Goal: Communication & Community: Answer question/provide support

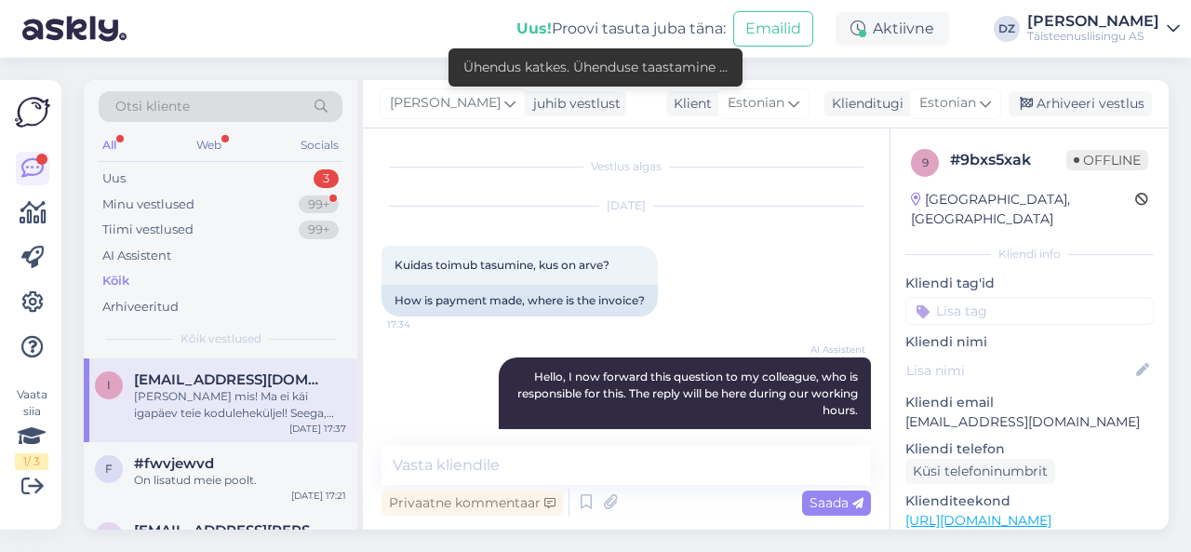
scroll to position [199, 0]
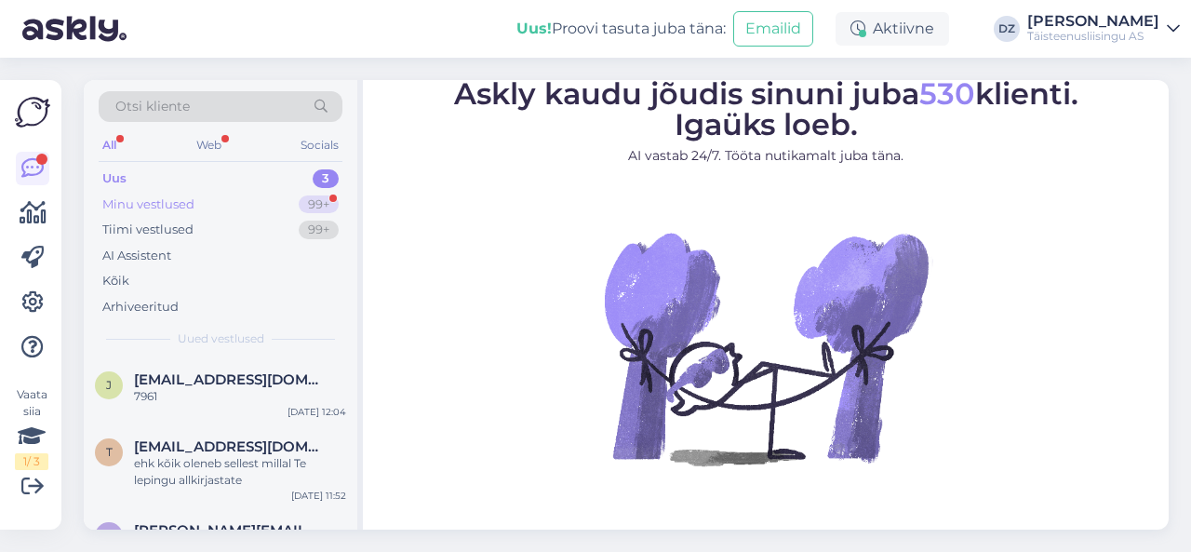
click at [237, 197] on div "Minu vestlused 99+" at bounding box center [221, 205] width 244 height 26
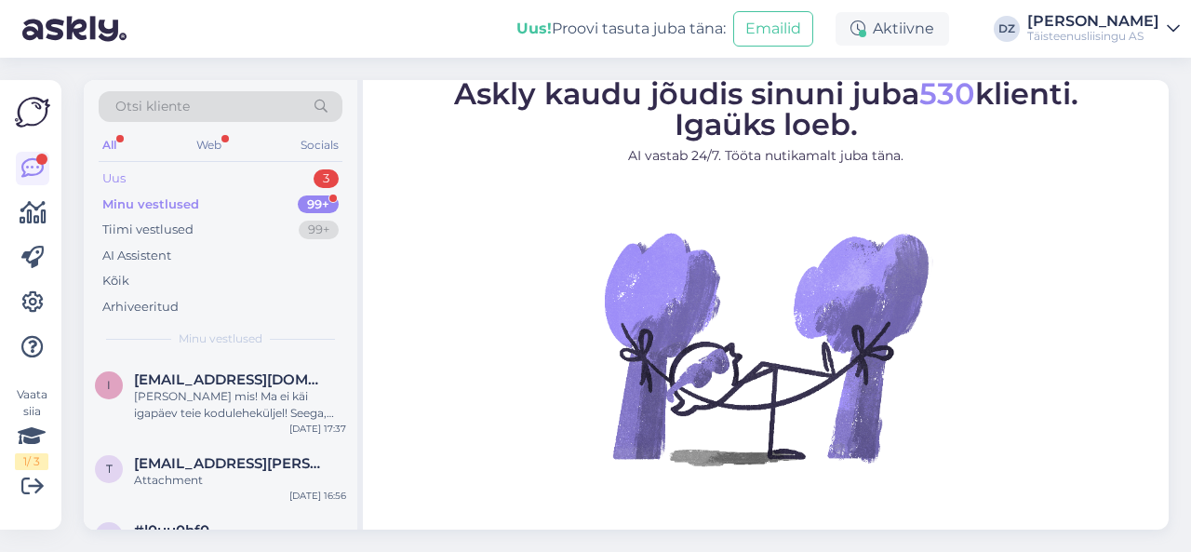
click at [202, 180] on div "Uus 3" at bounding box center [221, 179] width 244 height 26
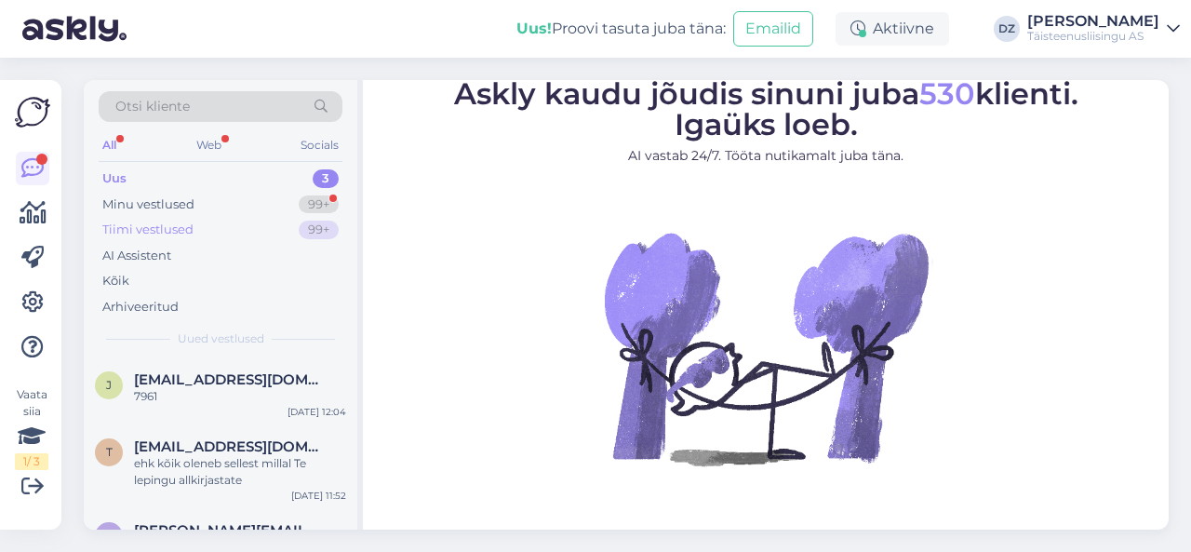
click at [216, 224] on div "Tiimi vestlused 99+" at bounding box center [221, 230] width 244 height 26
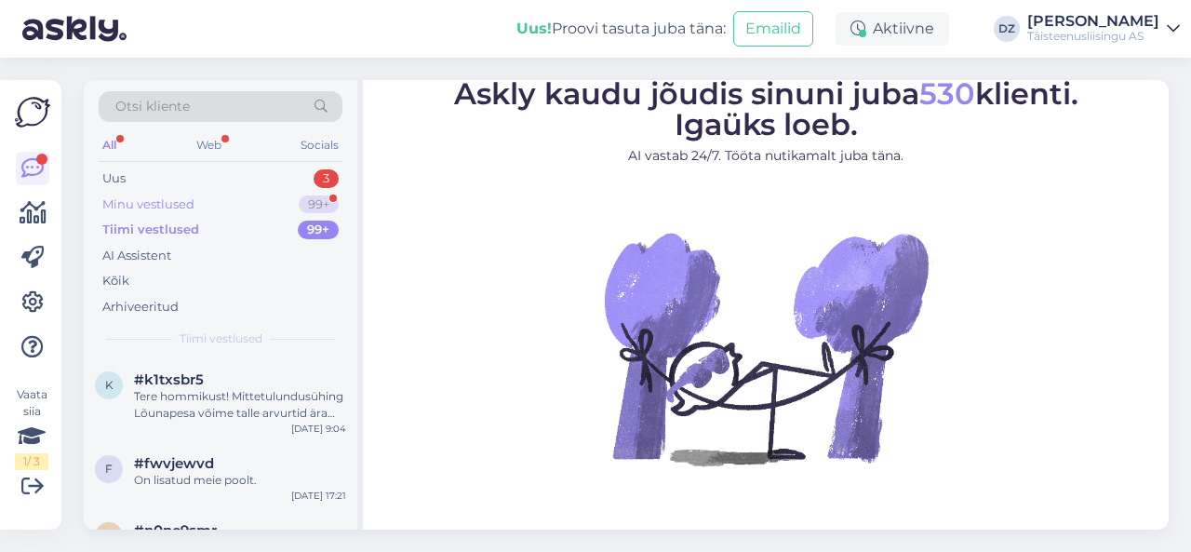
click at [201, 201] on div "Minu vestlused 99+" at bounding box center [221, 205] width 244 height 26
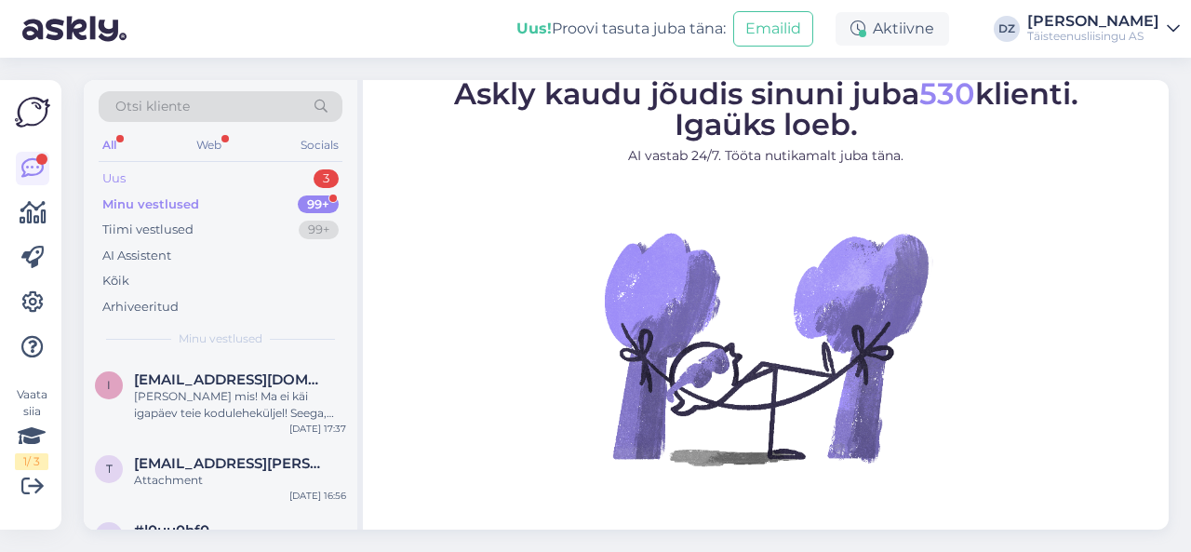
click at [188, 172] on div "Uus 3" at bounding box center [221, 179] width 244 height 26
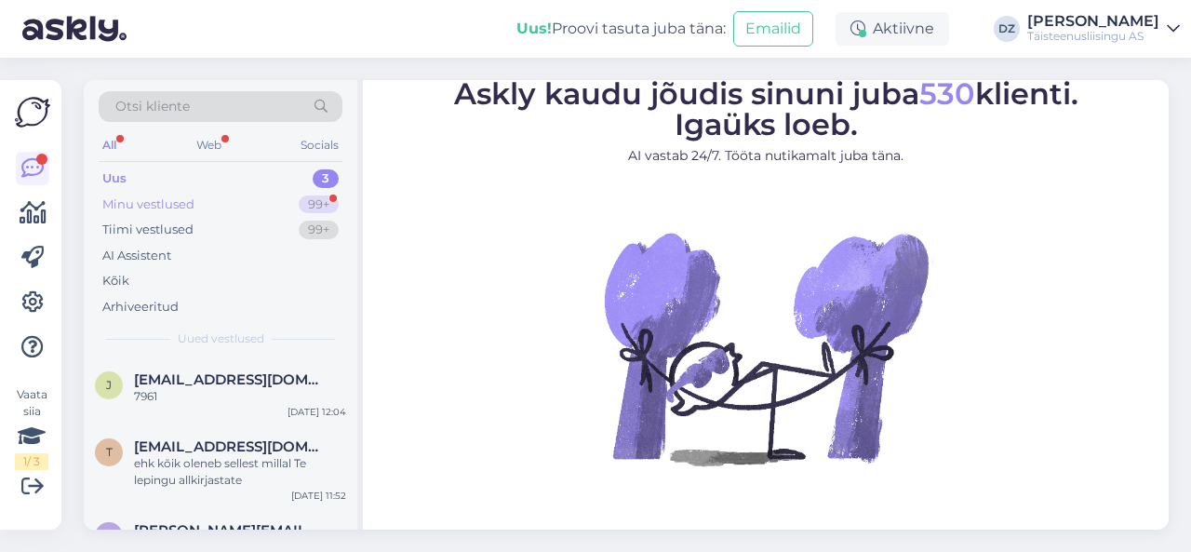
click at [197, 204] on div "Minu vestlused 99+" at bounding box center [221, 205] width 244 height 26
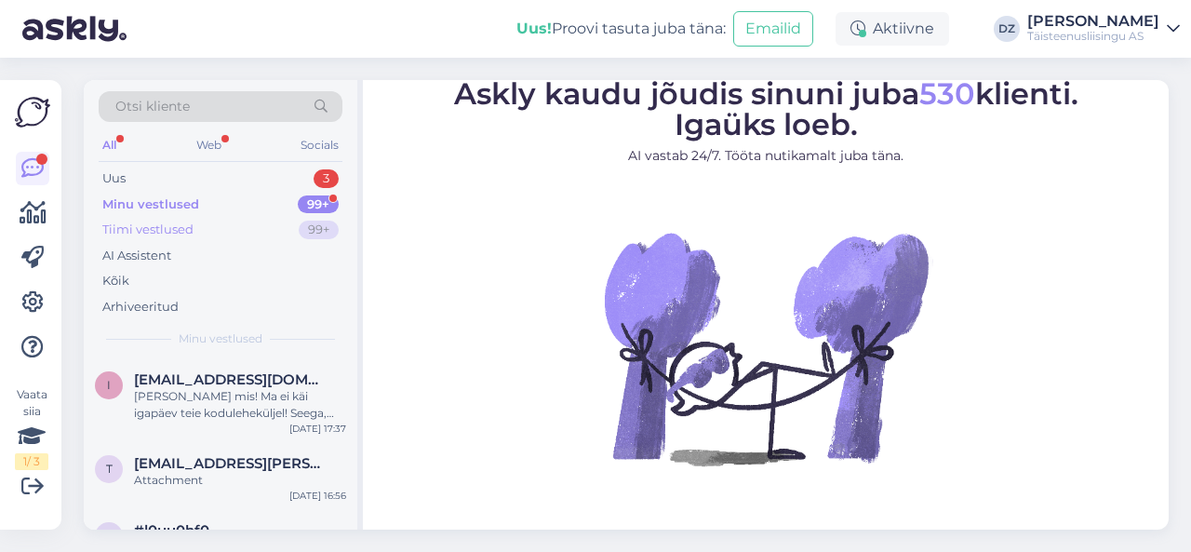
click at [216, 236] on div "Tiimi vestlused 99+" at bounding box center [221, 230] width 244 height 26
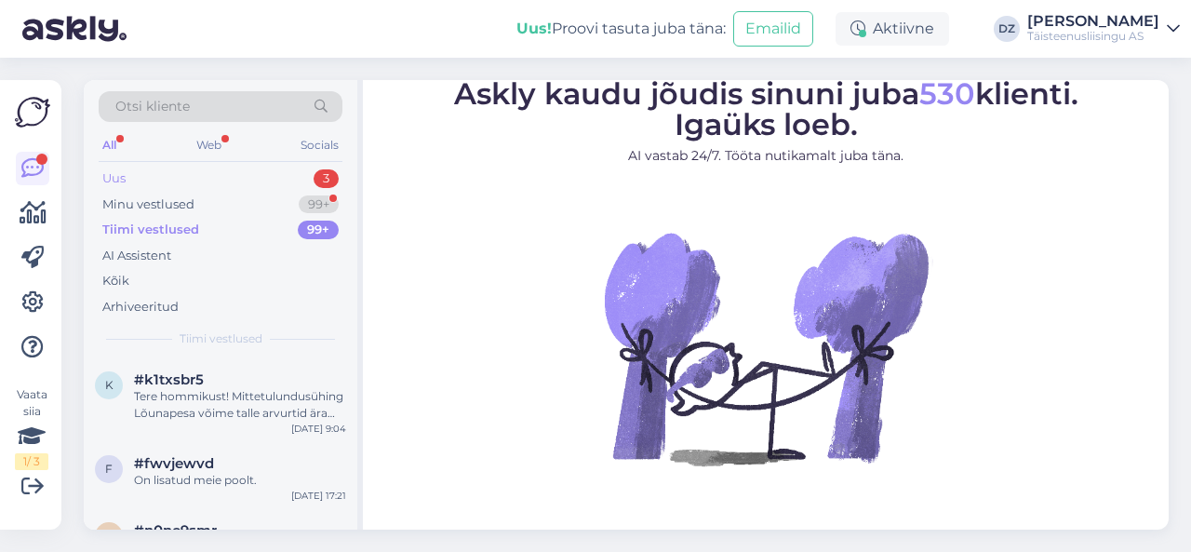
click at [180, 181] on div "Uus 3" at bounding box center [221, 179] width 244 height 26
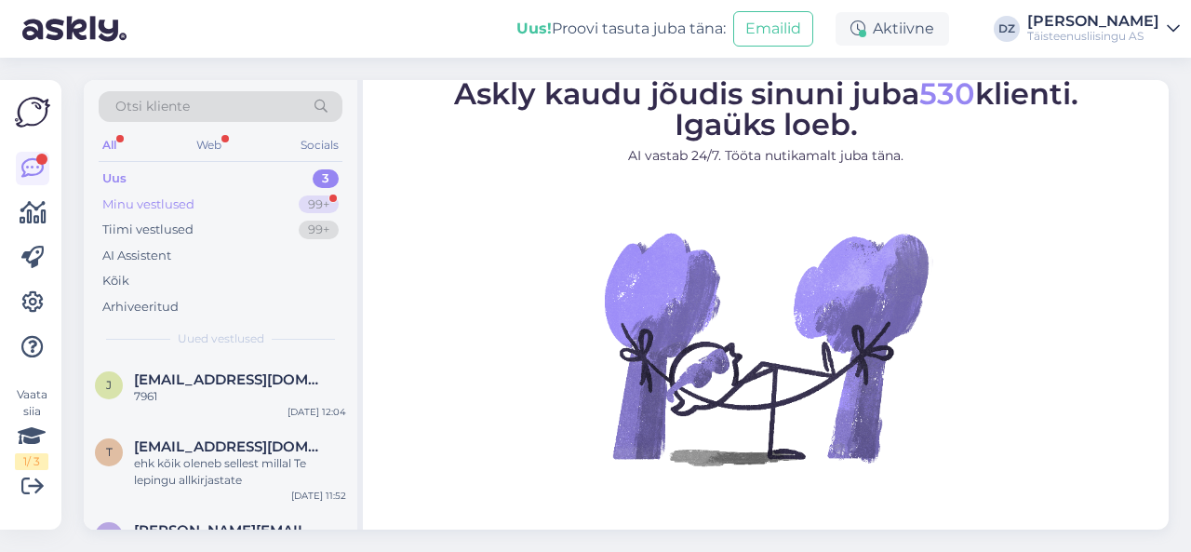
click at [182, 196] on div "Minu vestlused" at bounding box center [148, 204] width 92 height 19
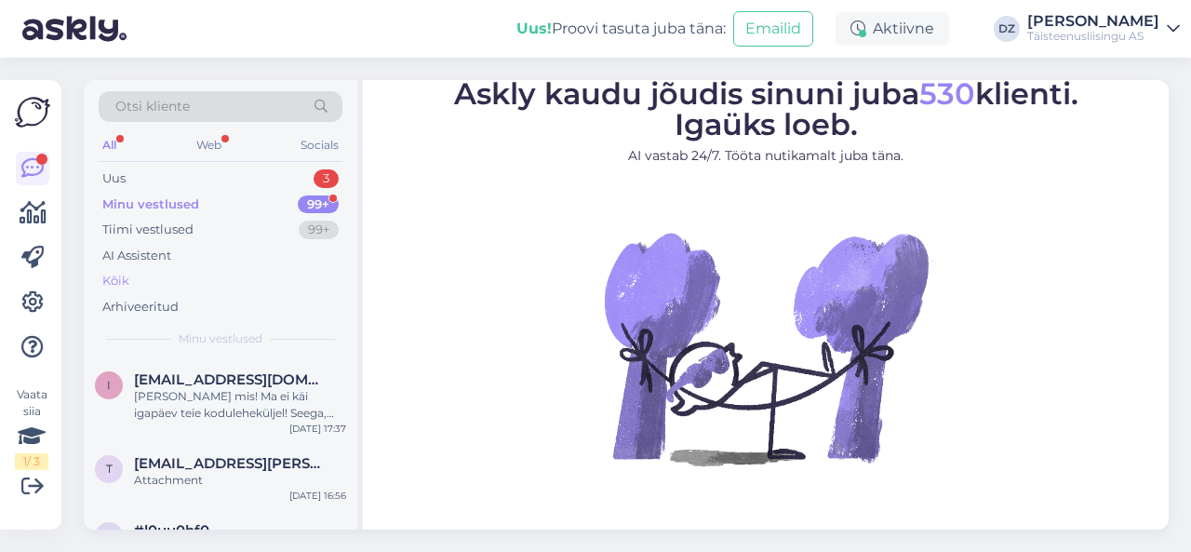
click at [183, 278] on div "Kõik" at bounding box center [221, 281] width 244 height 26
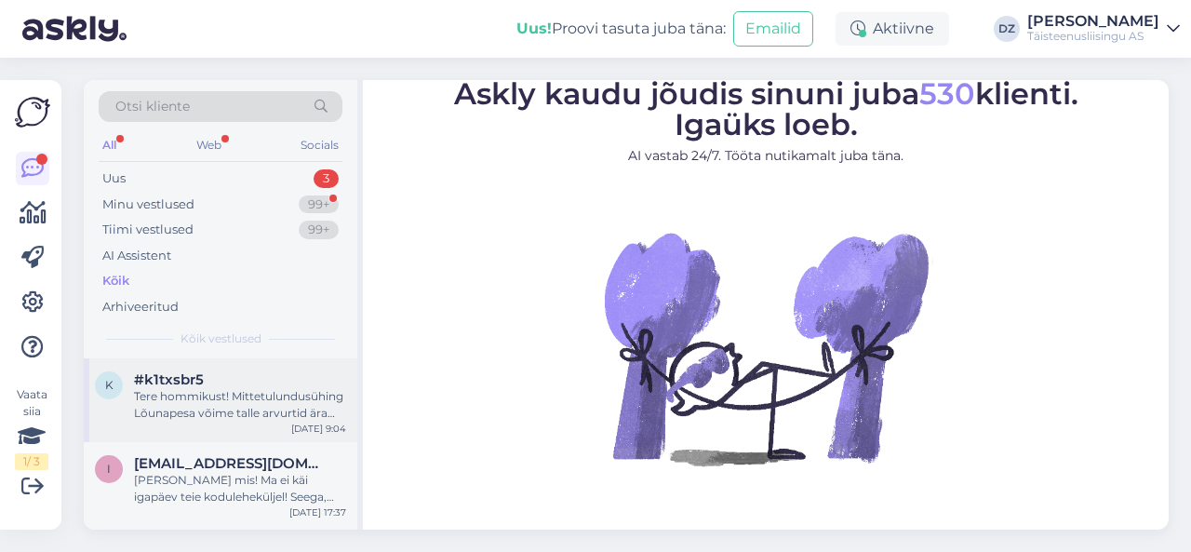
click at [212, 368] on div "k #k1txsbr5 Tere hommikust! Mittetulundusühing Lõunapesa võime talle arvurtid ä…" at bounding box center [220, 400] width 273 height 84
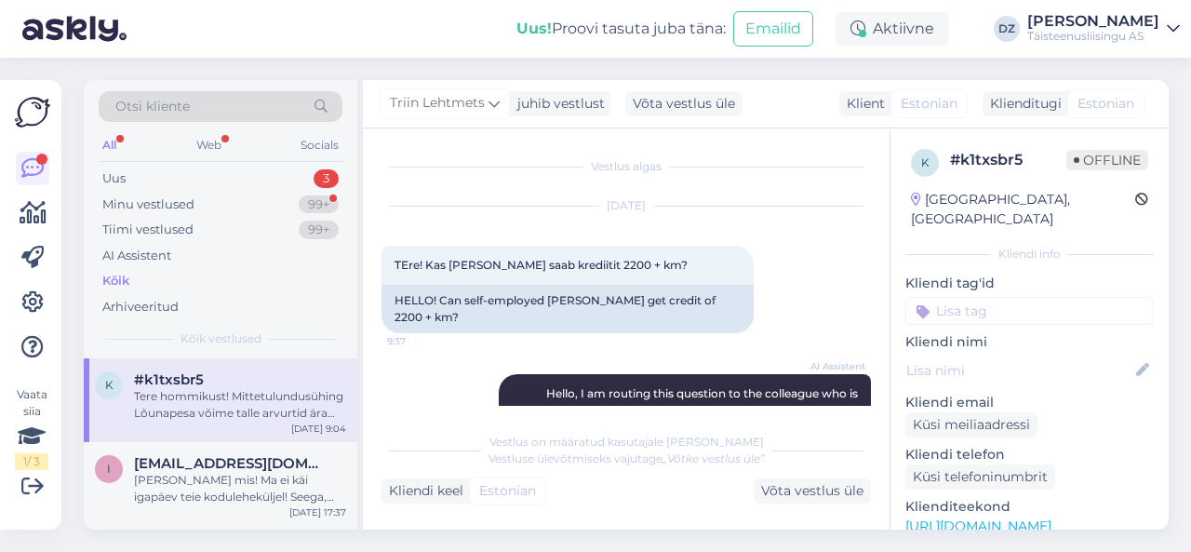
scroll to position [552, 0]
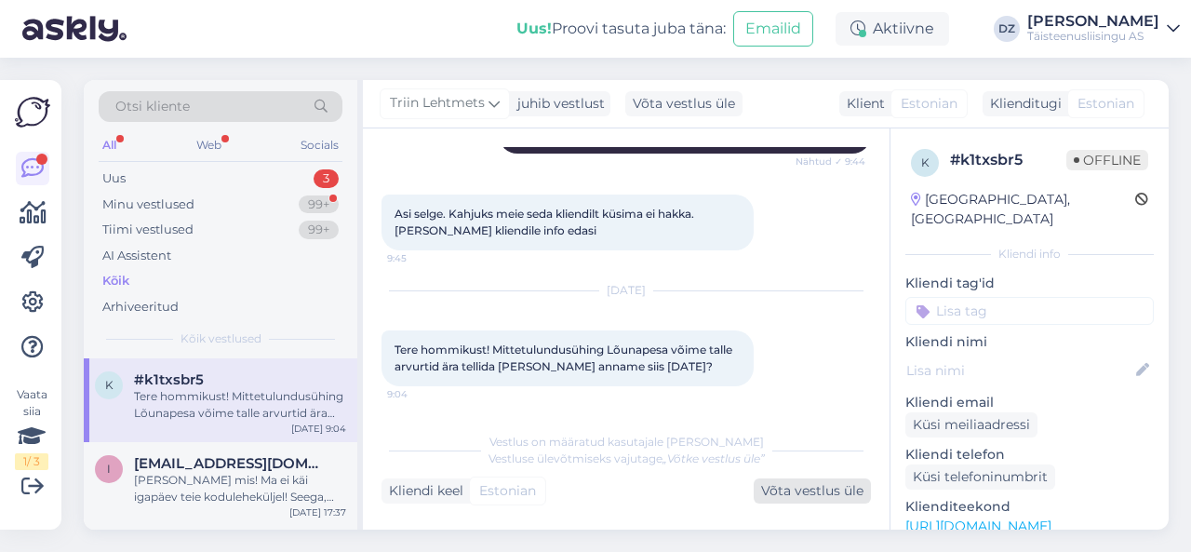
click at [794, 489] on div "Võta vestlus üle" at bounding box center [811, 490] width 117 height 25
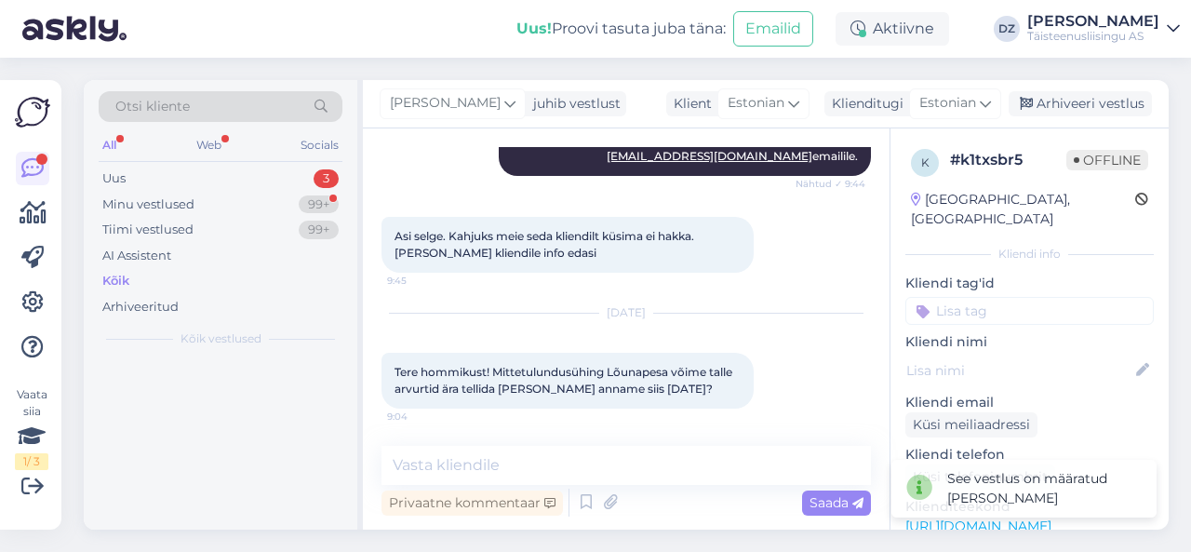
scroll to position [528, 0]
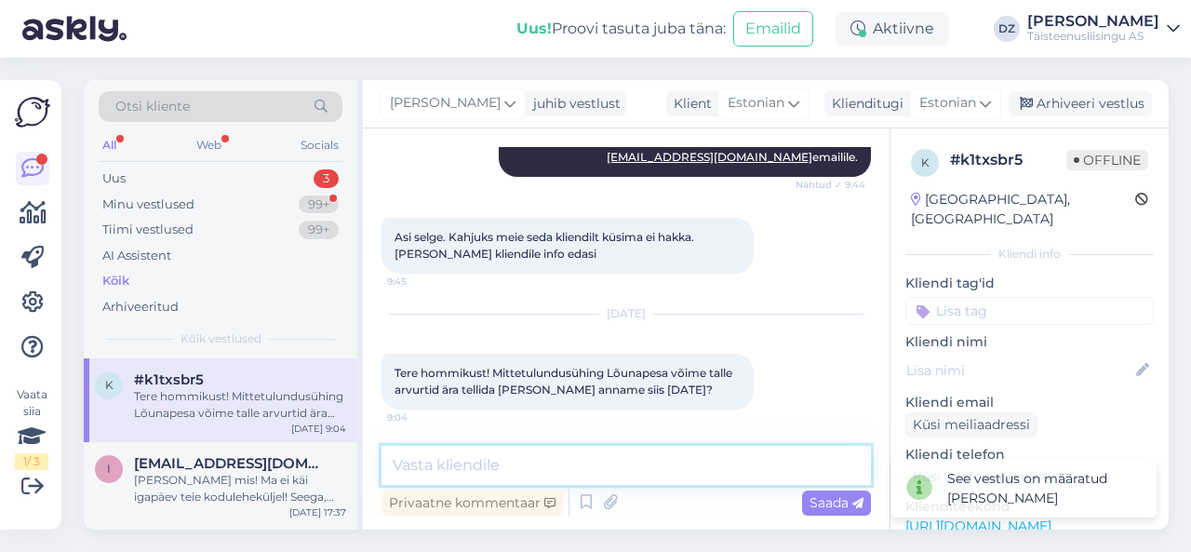
click at [650, 461] on textarea at bounding box center [625, 465] width 489 height 39
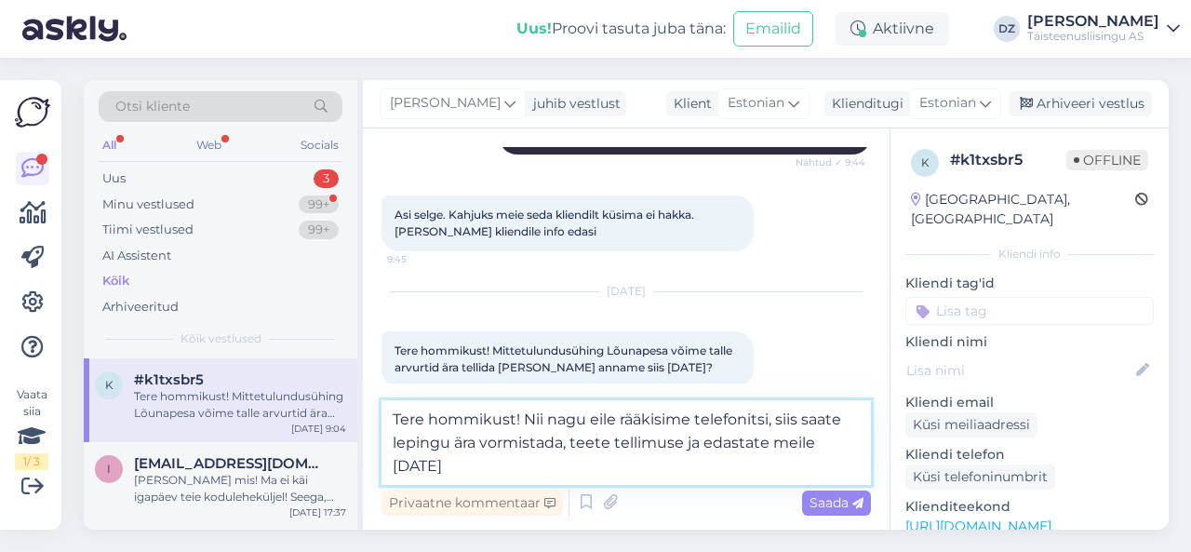
scroll to position [553, 0]
type textarea "Tere hommikust! Nii nagu eile rääkisime telefonitsi, siis saate lepingu ära vor…"
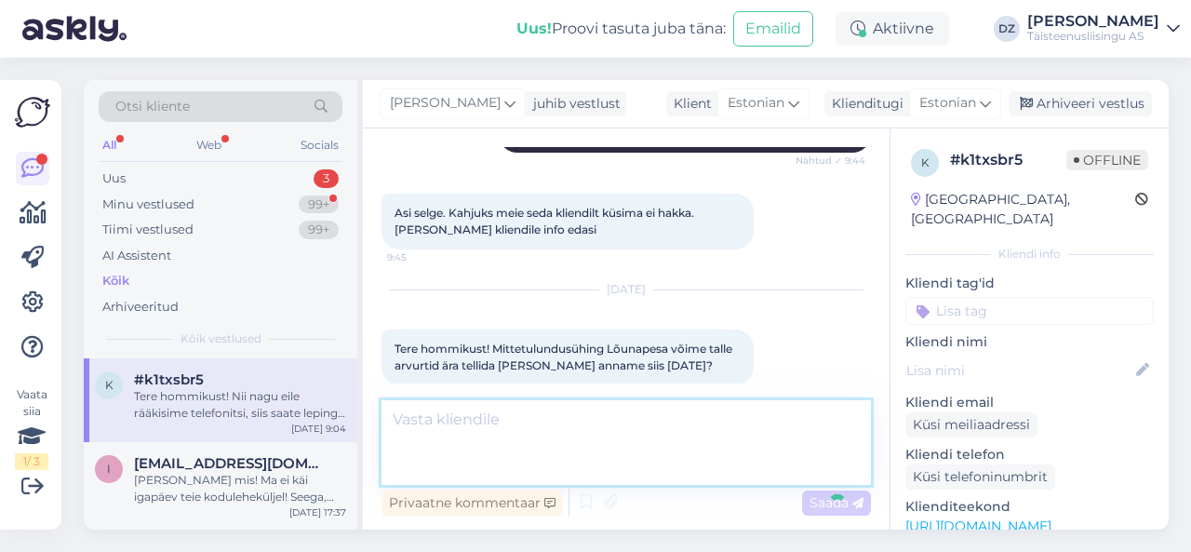
scroll to position [642, 0]
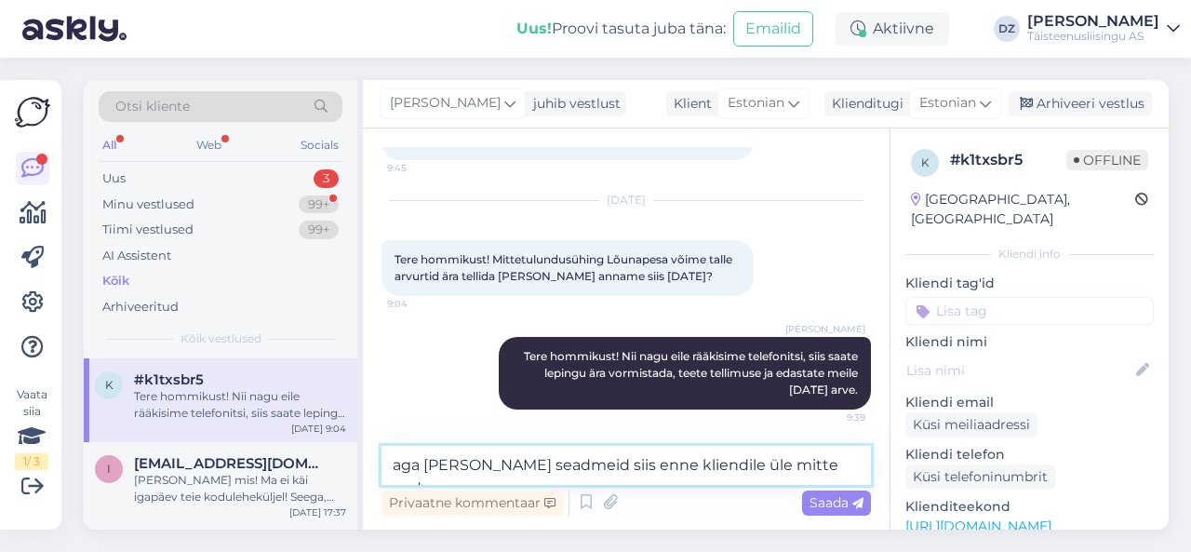
type textarea "aga [PERSON_NAME] seadmeid siis enne kliendile üle mitte anda"
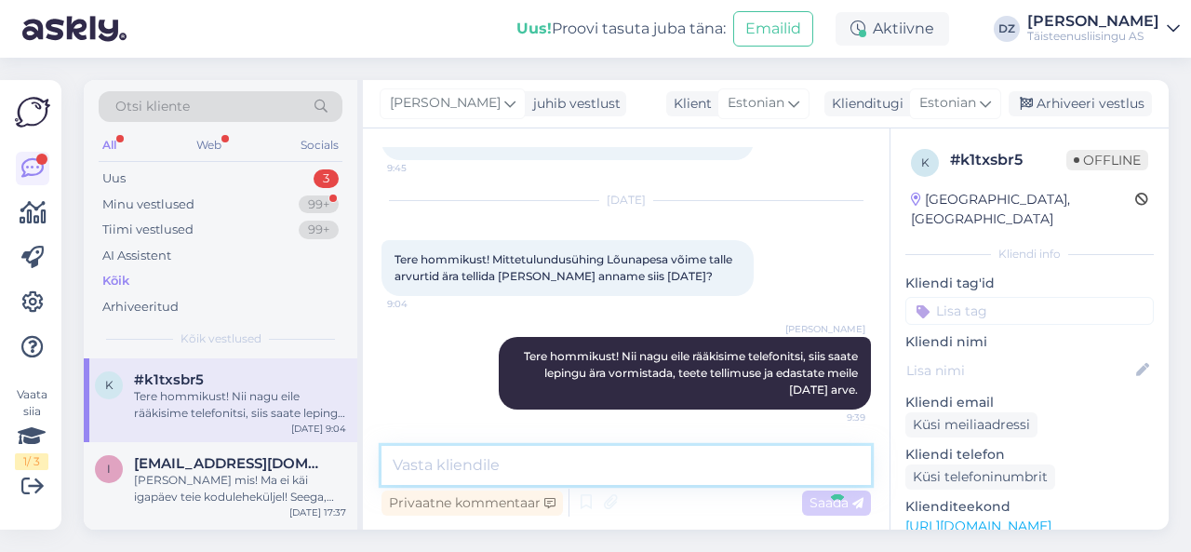
scroll to position [722, 0]
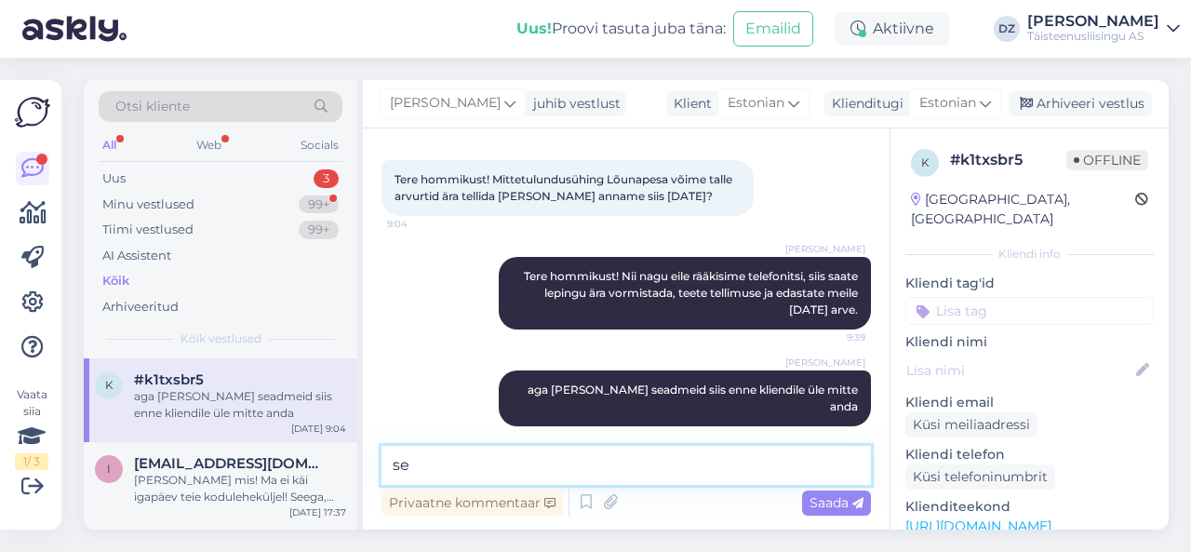
type textarea "s"
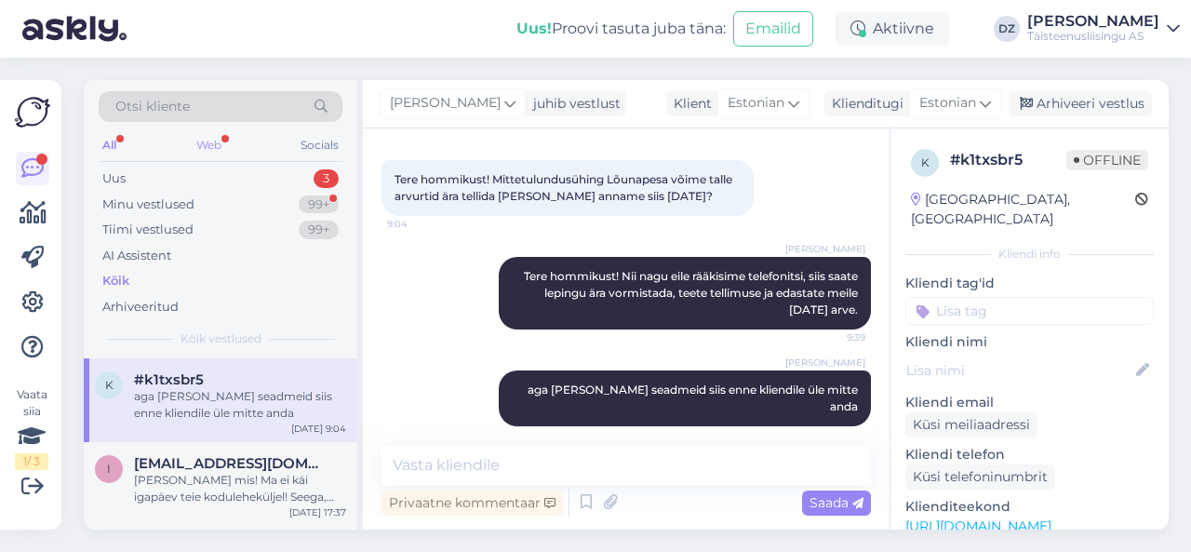
click at [203, 137] on div "Web" at bounding box center [209, 145] width 33 height 24
